Goal: Navigation & Orientation: Find specific page/section

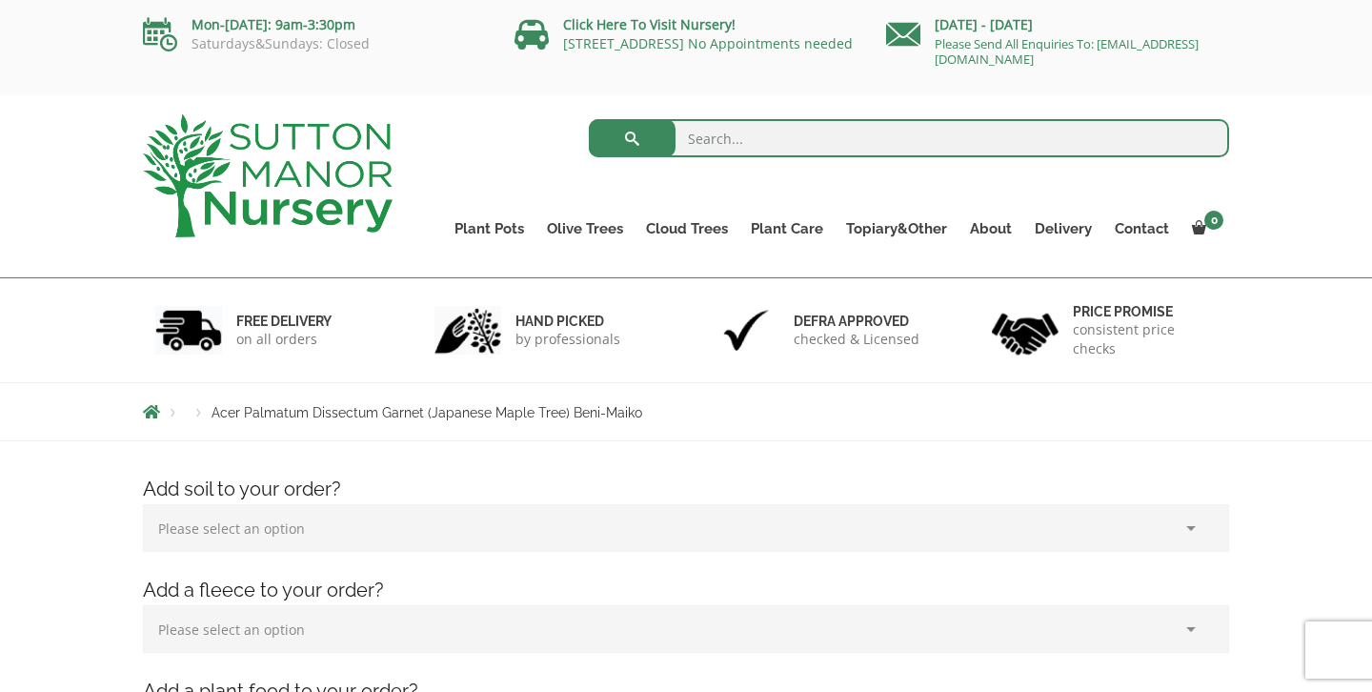
click at [762, 129] on input "search" at bounding box center [909, 138] width 641 height 38
type input "acer"
click at [589, 119] on button "submit" at bounding box center [632, 138] width 87 height 38
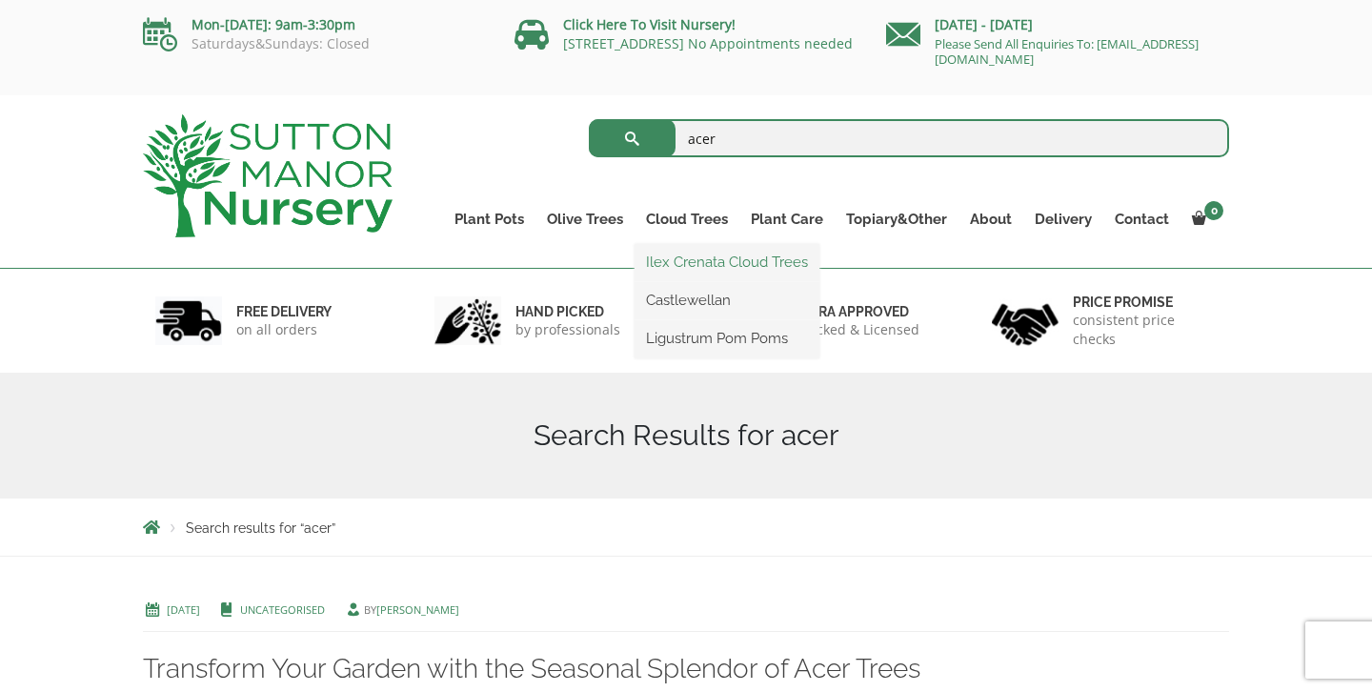
click at [693, 255] on link "Ilex Crenata Cloud Trees" at bounding box center [726, 262] width 185 height 29
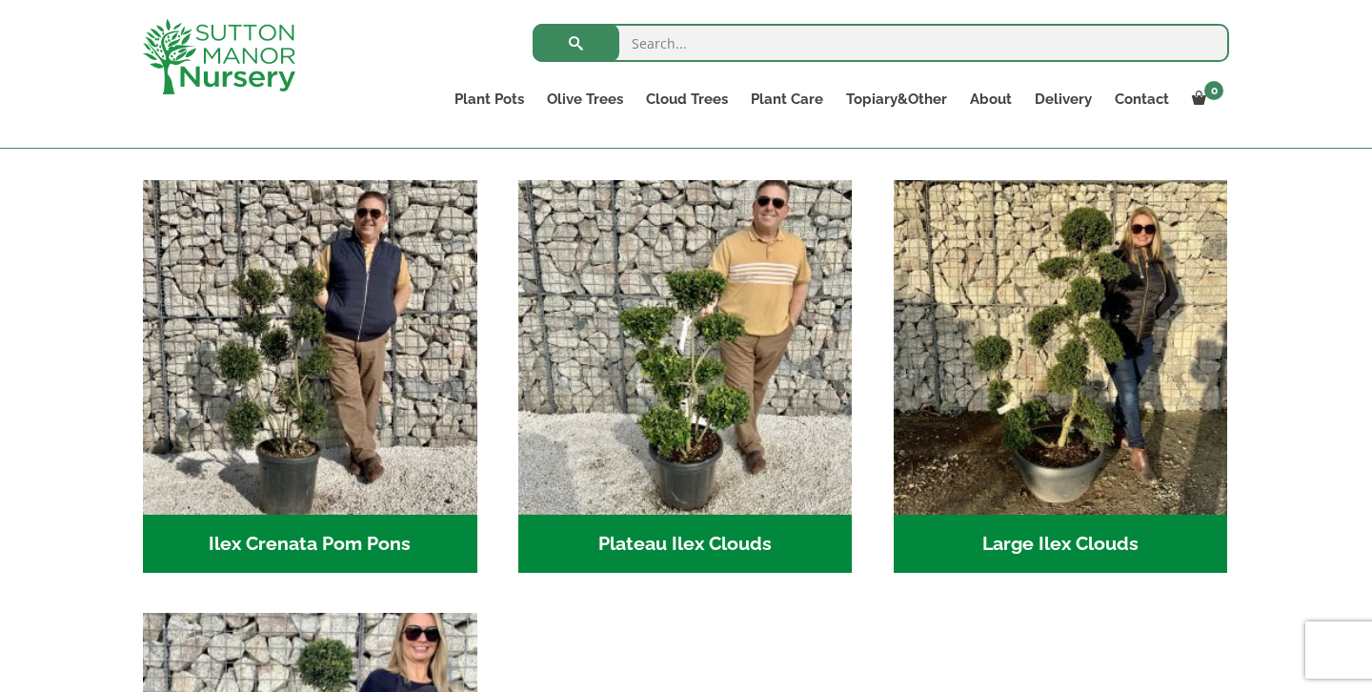
scroll to position [381, 0]
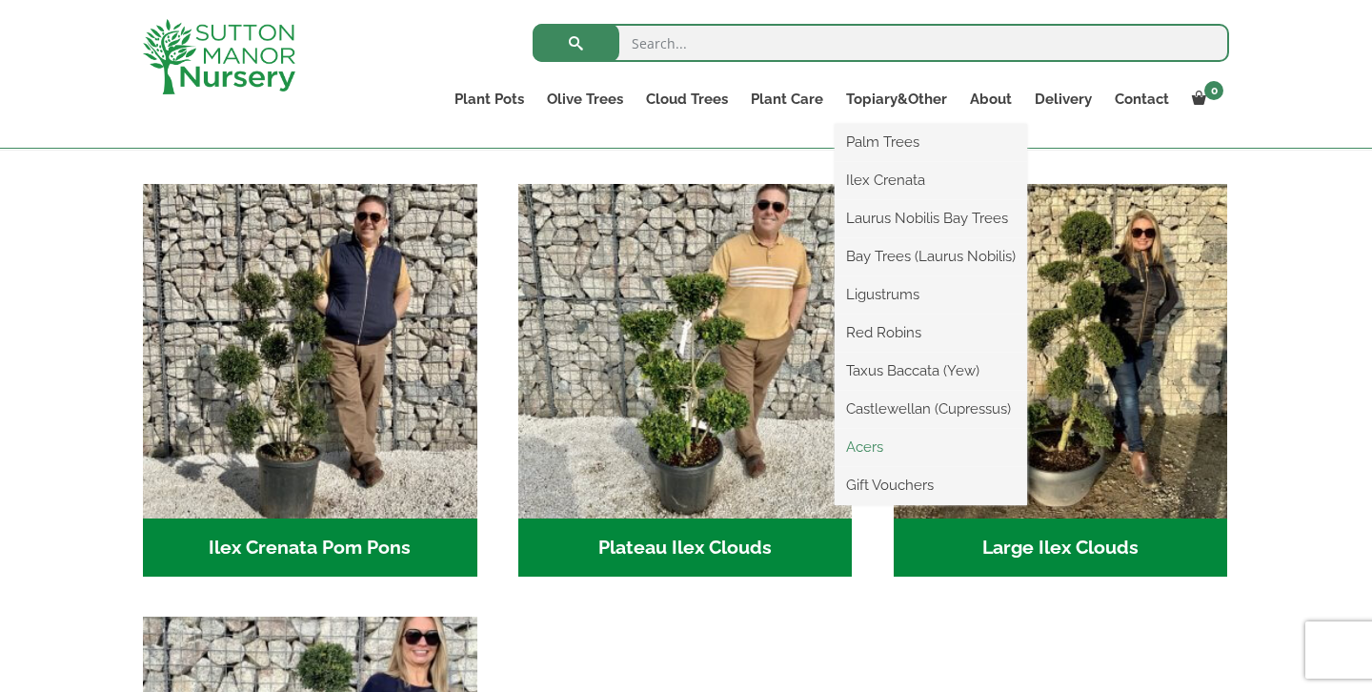
click at [869, 446] on link "Acers" at bounding box center [930, 446] width 192 height 29
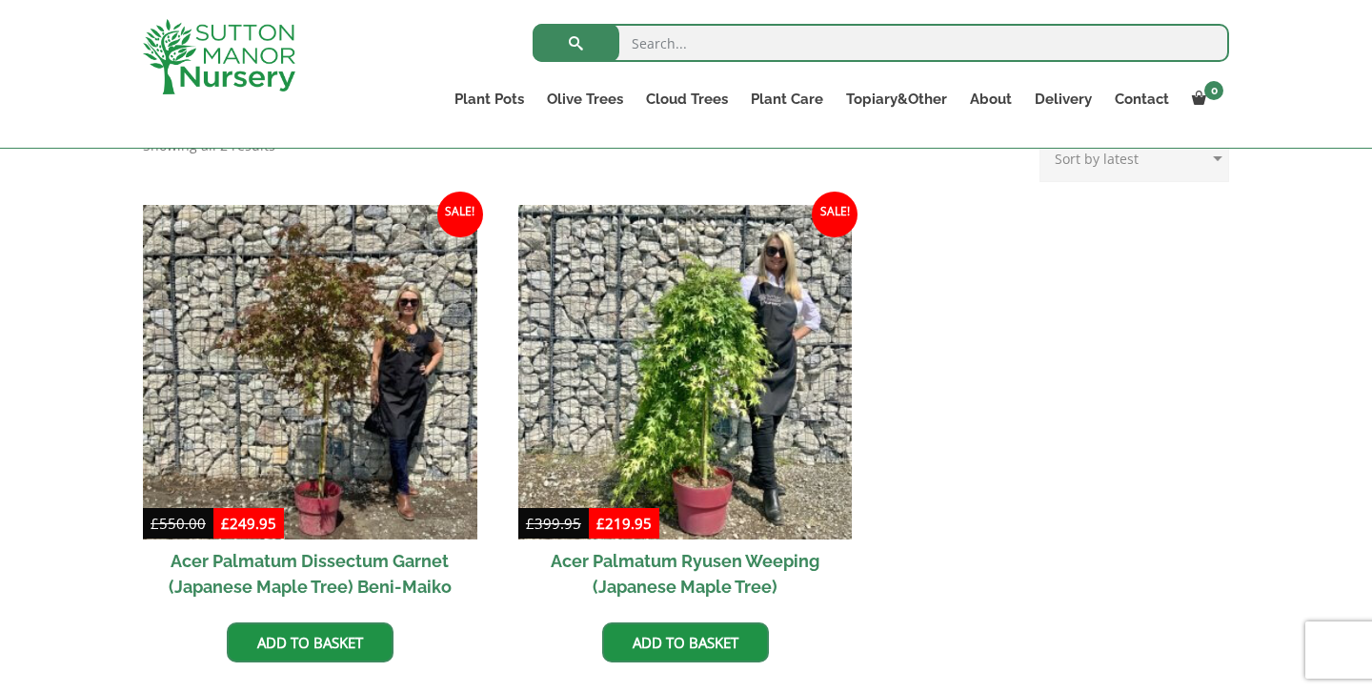
scroll to position [533, 0]
